Goal: Information Seeking & Learning: Find specific fact

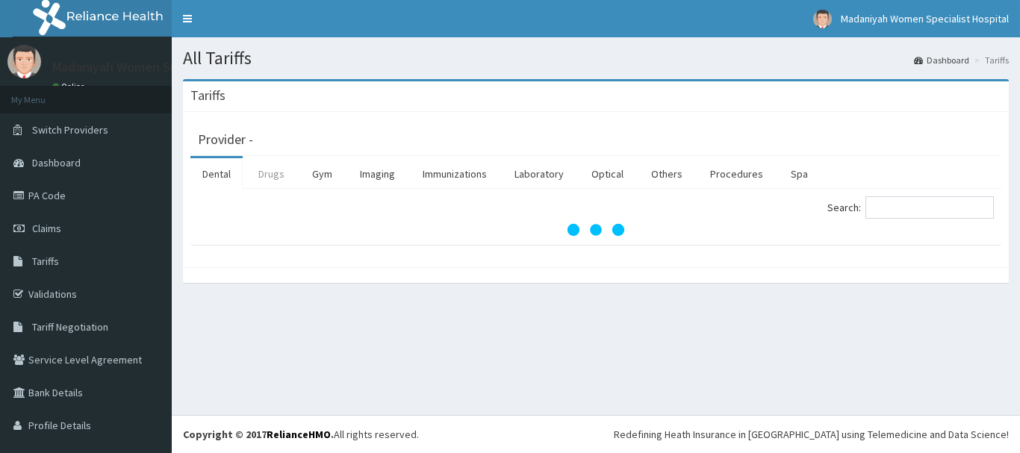
click at [270, 170] on link "Drugs" at bounding box center [271, 173] width 50 height 31
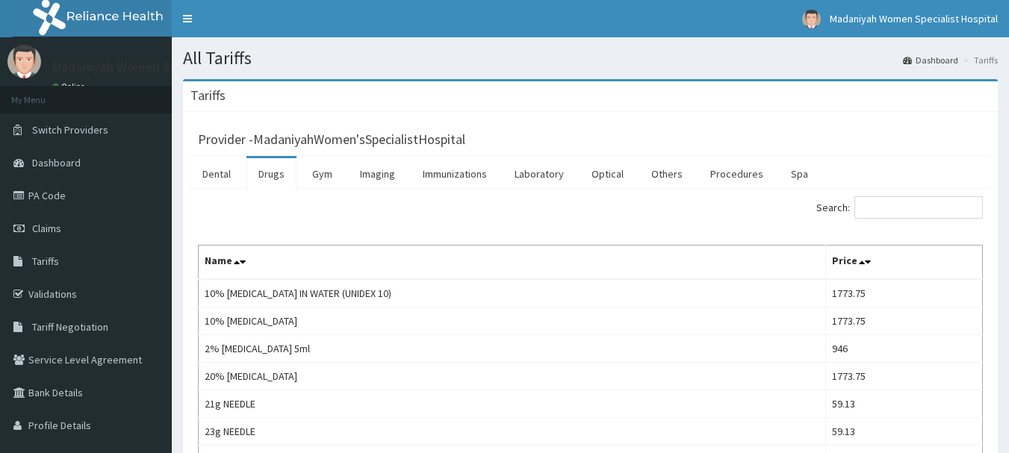
click at [877, 154] on div "Provider - MadaniyahWomen'sSpecialistHospital" at bounding box center [590, 137] width 800 height 37
click at [922, 204] on input "Search:" at bounding box center [918, 207] width 128 height 22
click at [925, 209] on input "Search:" at bounding box center [918, 207] width 128 height 22
paste input "[MEDICAL_DATA]"
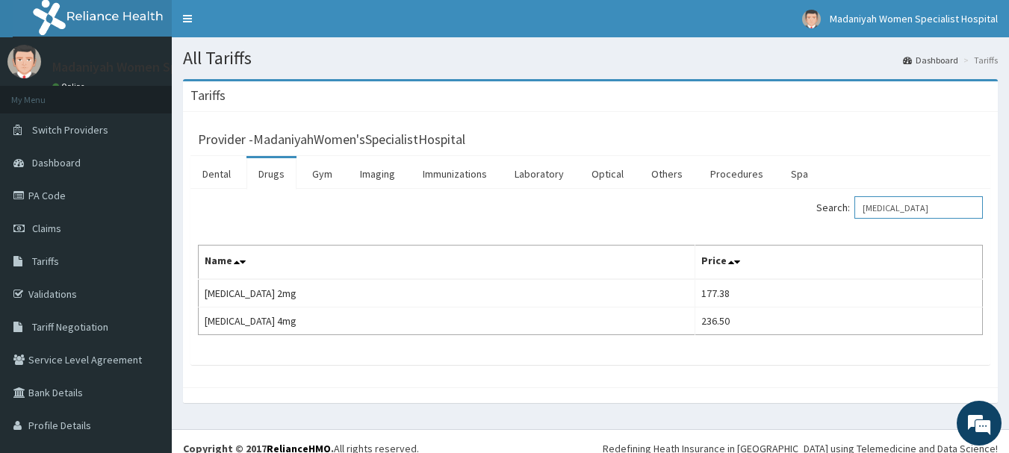
click at [924, 211] on input "[MEDICAL_DATA]" at bounding box center [918, 207] width 128 height 22
type input "S"
paste input "Neuracalm"
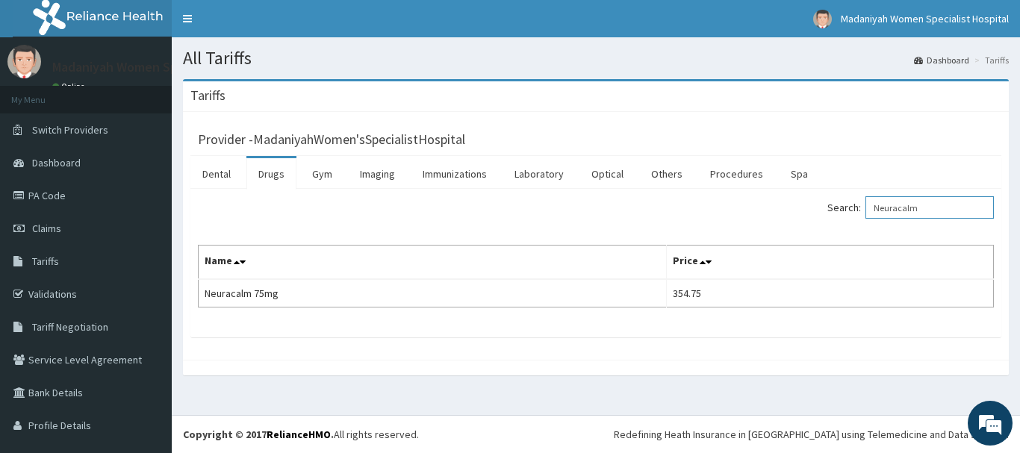
type input "Neuracalm"
click at [919, 142] on div "Provider - MadaniyahWomen'sSpecialistHospital" at bounding box center [596, 137] width 796 height 21
click at [63, 188] on link "PA Code" at bounding box center [86, 195] width 172 height 33
